Goal: Transaction & Acquisition: Subscribe to service/newsletter

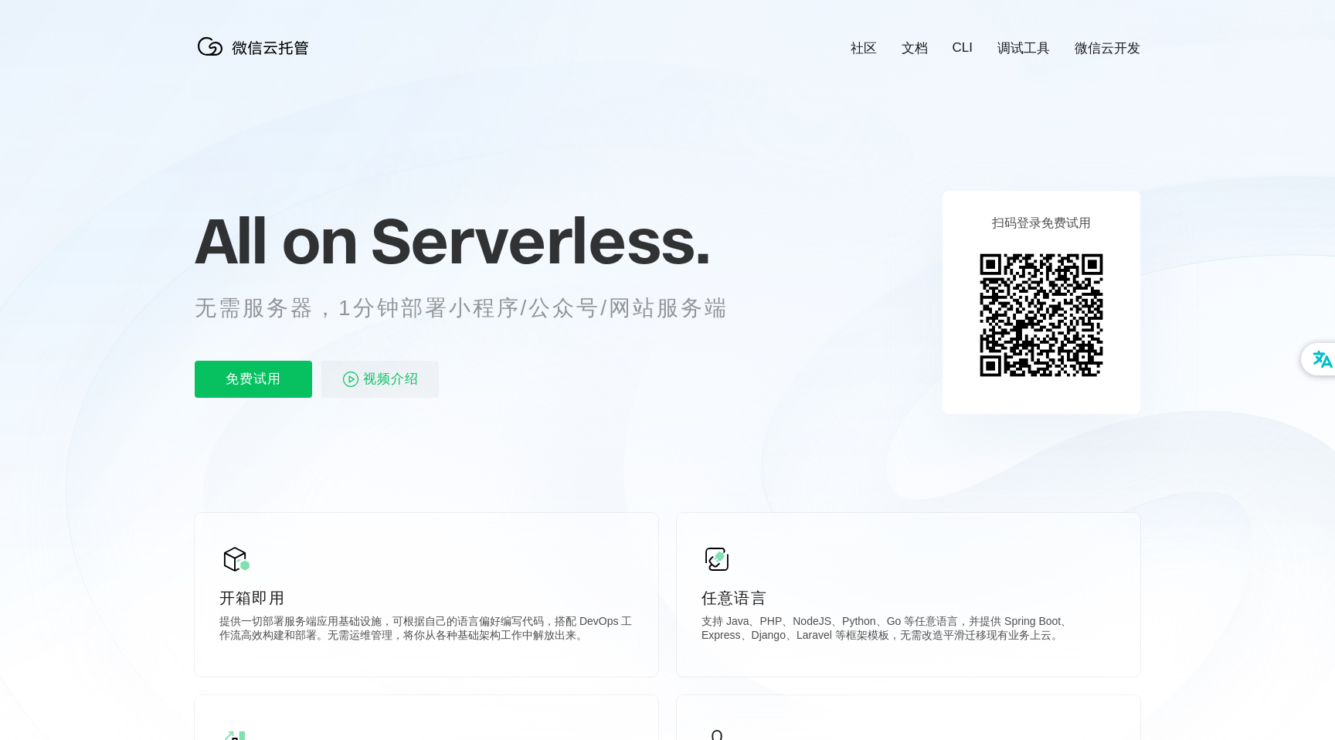
scroll to position [0, 2747]
click at [439, 246] on span "Serverless." at bounding box center [540, 240] width 339 height 77
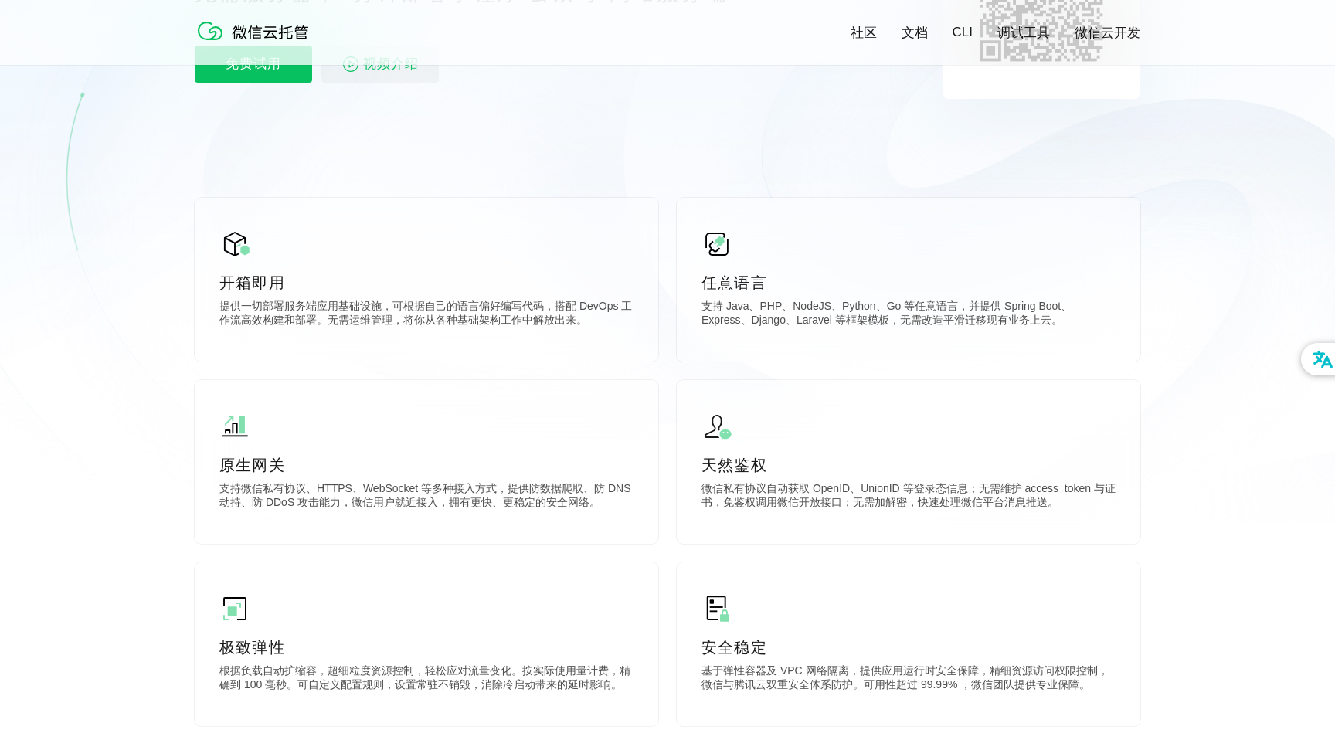
scroll to position [280, 0]
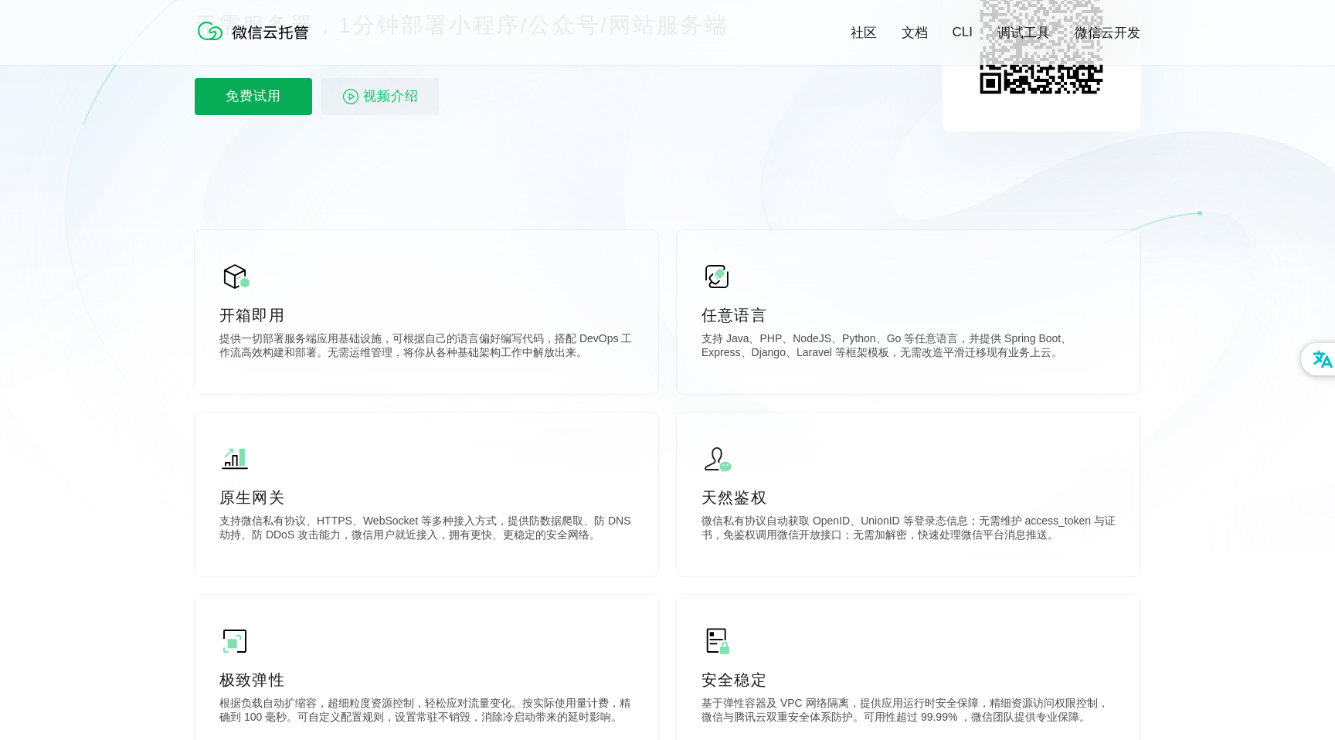
click at [287, 90] on p "免费试用" at bounding box center [253, 96] width 117 height 37
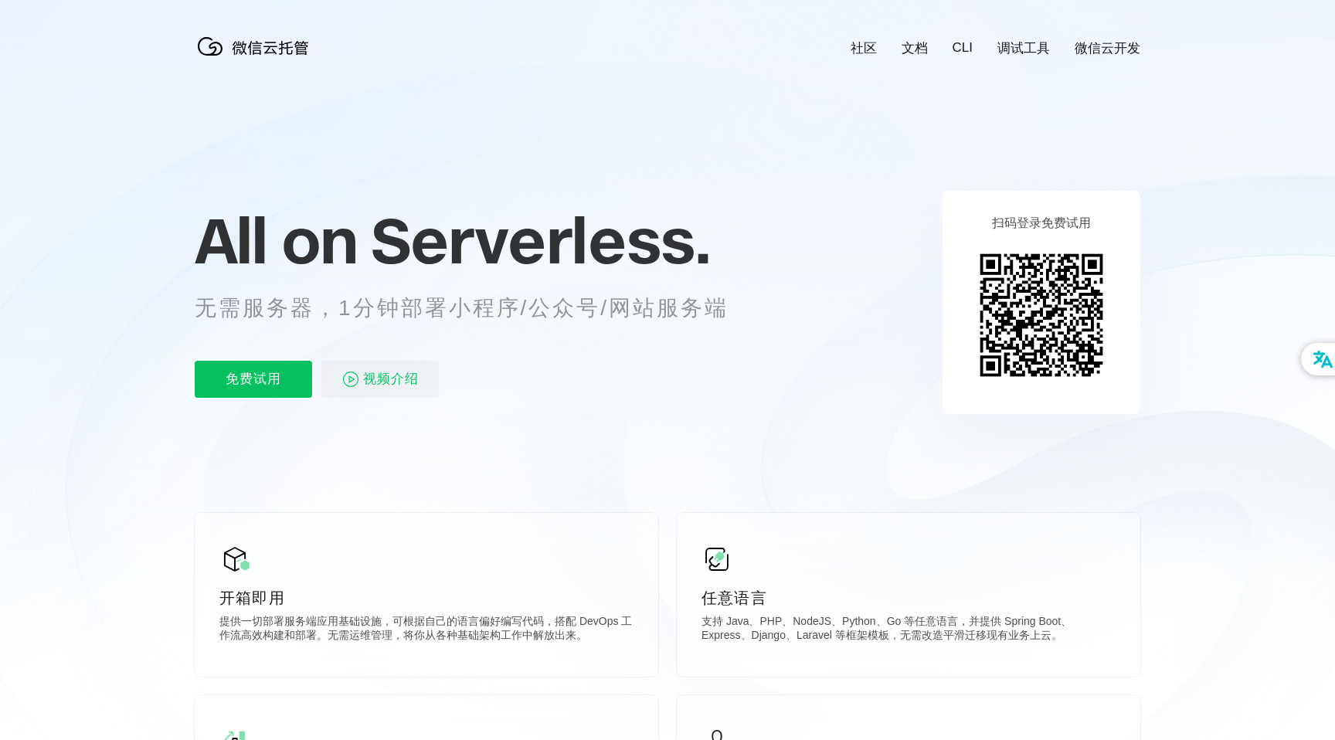
scroll to position [0, 2747]
click at [264, 373] on p "免费试用" at bounding box center [253, 379] width 117 height 37
